Goal: Use online tool/utility: Utilize a website feature to perform a specific function

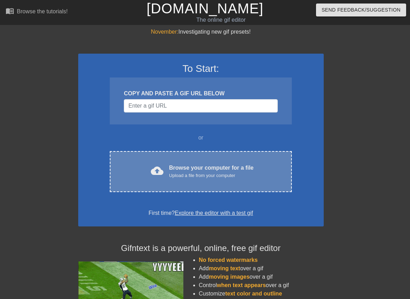
click at [194, 187] on div "cloud_upload Browse your computer for a file Upload a file from your computer C…" at bounding box center [201, 171] width 182 height 41
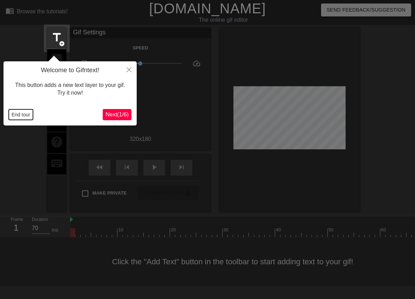
drag, startPoint x: 28, startPoint y: 116, endPoint x: 60, endPoint y: 118, distance: 31.6
click at [28, 116] on button "End tour" at bounding box center [21, 114] width 24 height 11
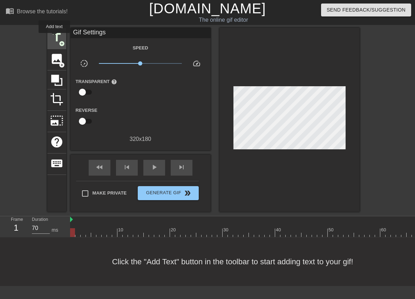
click at [54, 38] on span "title" at bounding box center [56, 37] width 13 height 13
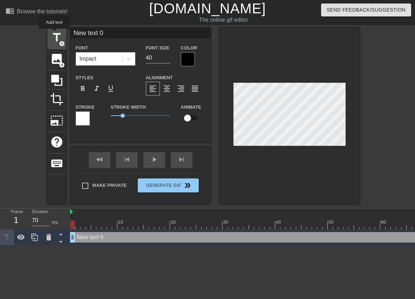
drag, startPoint x: 114, startPoint y: 36, endPoint x: 54, endPoint y: 34, distance: 60.0
click at [54, 34] on div "title add_circle image add_circle crop photo_size_select_large help keyboard Ne…" at bounding box center [203, 116] width 312 height 176
type input "[PERSON_NAME]"
click at [187, 61] on div at bounding box center [188, 59] width 14 height 14
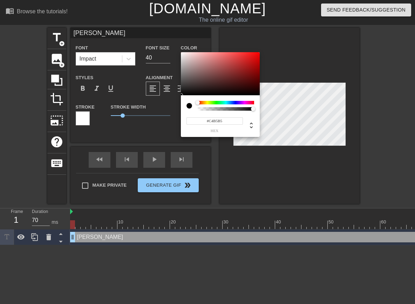
type input "#FFFFFF"
drag, startPoint x: 173, startPoint y: 49, endPoint x: 168, endPoint y: 44, distance: 7.2
click at [168, 44] on div "#FFFFFF hex" at bounding box center [207, 152] width 415 height 304
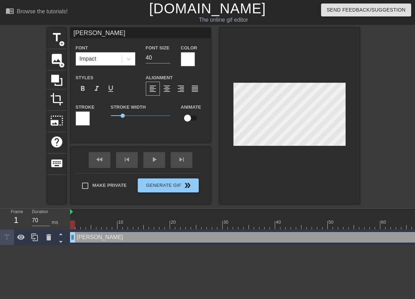
click at [85, 116] on div at bounding box center [83, 118] width 14 height 14
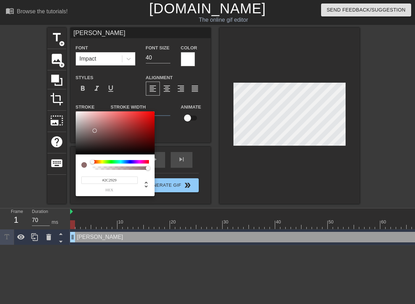
type input "#000000"
drag, startPoint x: 93, startPoint y: 131, endPoint x: 65, endPoint y: 168, distance: 45.7
click at [65, 168] on div "#000000 hex" at bounding box center [207, 152] width 415 height 304
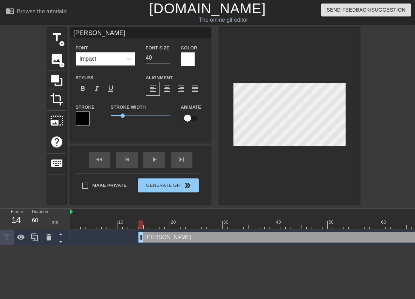
drag, startPoint x: 74, startPoint y: 236, endPoint x: 156, endPoint y: 233, distance: 82.0
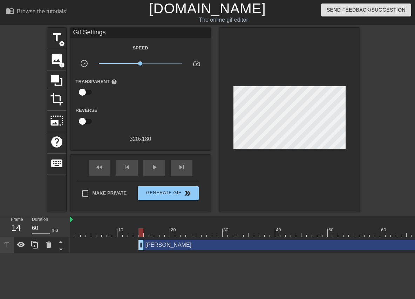
scroll to position [0, 5]
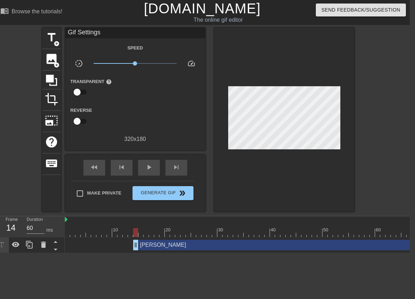
click at [394, 247] on div "[PERSON_NAME] drag_handle drag_handle" at bounding box center [317, 245] width 368 height 11
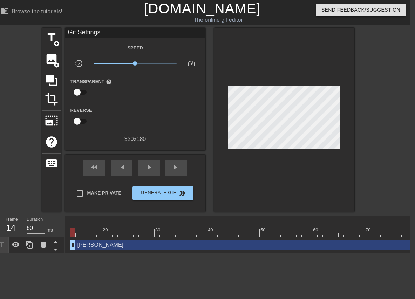
scroll to position [0, 93]
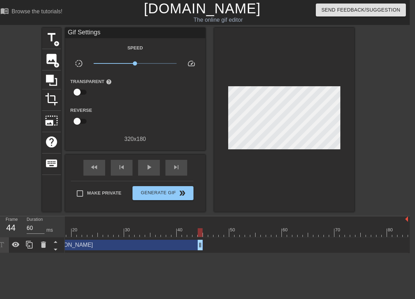
type input "70"
drag, startPoint x: 405, startPoint y: 244, endPoint x: 197, endPoint y: 236, distance: 208.7
click at [197, 236] on div "10 20 30 40 50 60 70 80 [PERSON_NAME] drag_handle drag_handle" at bounding box center [237, 234] width 345 height 37
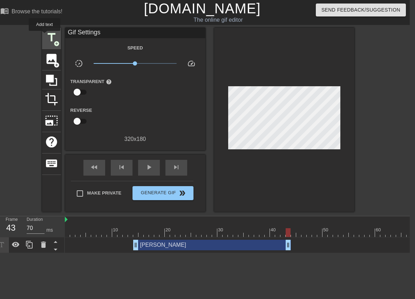
click at [45, 36] on span "title" at bounding box center [51, 37] width 13 height 13
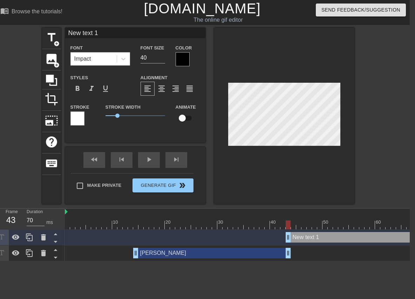
drag, startPoint x: 123, startPoint y: 39, endPoint x: 116, endPoint y: 39, distance: 7.0
click at [116, 39] on div "New text 1 Font Impact Font Size 40 Color Styles format_bold format_italic form…" at bounding box center [135, 80] width 140 height 104
drag, startPoint x: 114, startPoint y: 34, endPoint x: 67, endPoint y: 31, distance: 47.7
click at [67, 31] on input "New text 1" at bounding box center [135, 33] width 140 height 11
type input "UNUSED VMS"
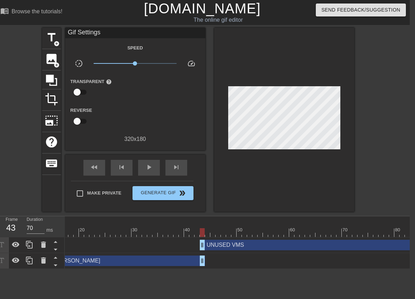
scroll to position [0, 93]
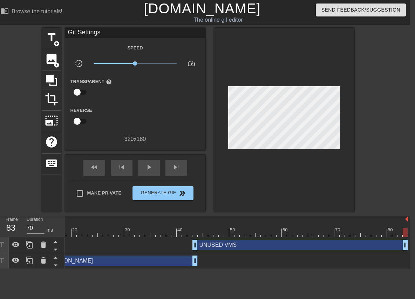
drag, startPoint x: 406, startPoint y: 246, endPoint x: 428, endPoint y: 243, distance: 22.4
click at [409, 243] on html "menu_book Browse the tutorials! [DOMAIN_NAME] The online gif editor Send Feedba…" at bounding box center [202, 134] width 415 height 269
type input "60"
drag, startPoint x: 194, startPoint y: 247, endPoint x: 198, endPoint y: 246, distance: 4.2
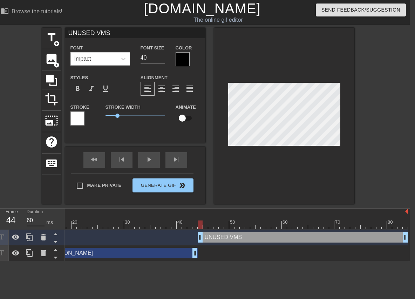
click at [181, 58] on div at bounding box center [183, 59] width 14 height 14
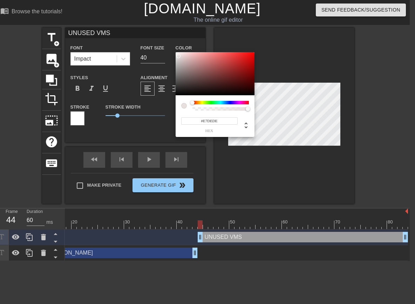
type input "#FFFFFF"
drag, startPoint x: 190, startPoint y: 67, endPoint x: 161, endPoint y: 39, distance: 40.4
click at [161, 39] on div "#FFFFFF hex" at bounding box center [207, 152] width 415 height 304
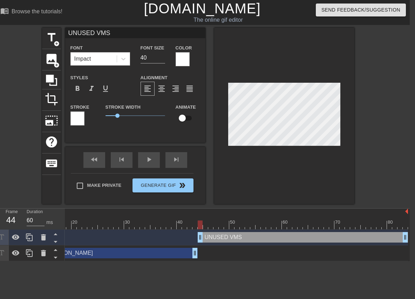
click at [78, 112] on div at bounding box center [77, 118] width 14 height 14
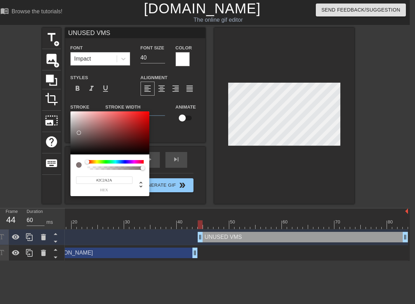
type input "#000000"
drag, startPoint x: 80, startPoint y: 130, endPoint x: 142, endPoint y: 164, distance: 70.1
click at [64, 170] on div "#000000 hex" at bounding box center [207, 152] width 415 height 304
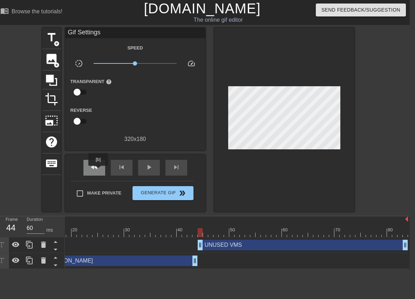
click at [98, 171] on div "fast_rewind" at bounding box center [94, 168] width 22 height 16
click at [143, 169] on div "play_arrow" at bounding box center [149, 168] width 22 height 16
click at [149, 171] on span "pause" at bounding box center [149, 167] width 8 height 8
type input "70"
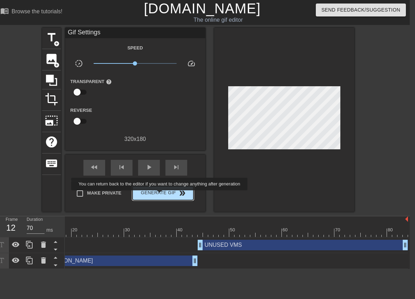
click at [161, 195] on span "Generate Gif double_arrow" at bounding box center [162, 193] width 55 height 8
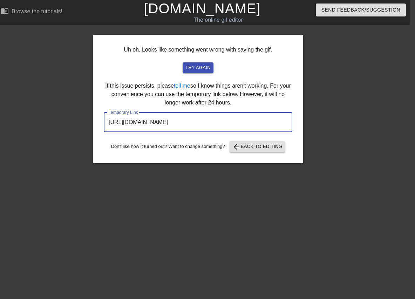
drag, startPoint x: 262, startPoint y: 118, endPoint x: 30, endPoint y: 118, distance: 232.3
click at [30, 118] on div "Uh oh. Looks like something went wrong with saving the gif. try again If this i…" at bounding box center [202, 96] width 415 height 136
